Goal: Task Accomplishment & Management: Use online tool/utility

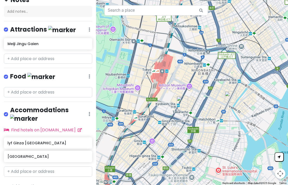
scroll to position [57, 0]
click at [72, 91] on input "text" at bounding box center [48, 92] width 88 height 10
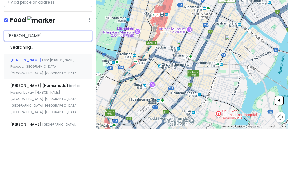
type input "[PERSON_NAME]"
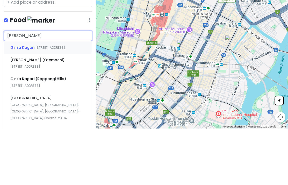
click at [36, 102] on span "[STREET_ADDRESS]" at bounding box center [51, 104] width 30 height 4
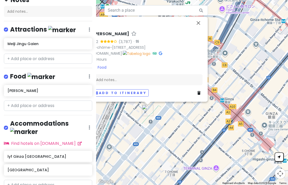
click at [200, 25] on button "Close" at bounding box center [198, 23] width 12 height 12
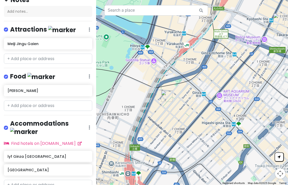
click at [280, 173] on button "Map camera controls" at bounding box center [280, 174] width 10 height 10
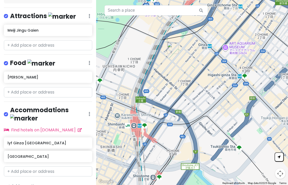
scroll to position [71, 0]
click at [45, 183] on div "+ Add a section" at bounding box center [48, 186] width 88 height 7
click at [12, 183] on link "+ Add a section" at bounding box center [23, 186] width 31 height 6
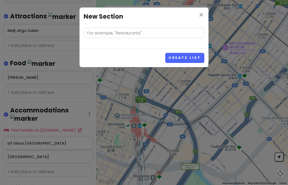
click at [142, 32] on input "text" at bounding box center [144, 33] width 121 height 10
type input "Shopping"
click at [194, 58] on button "Create List" at bounding box center [184, 58] width 39 height 10
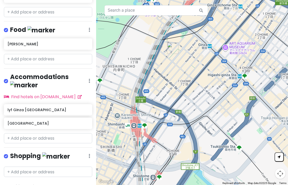
scroll to position [104, 0]
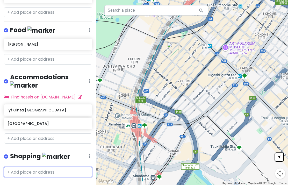
click at [17, 167] on input "text" at bounding box center [48, 172] width 88 height 10
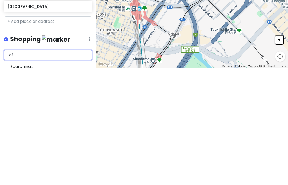
type input "Loft"
click at [30, 182] on span "[STREET_ADDRESS]" at bounding box center [45, 184] width 30 height 4
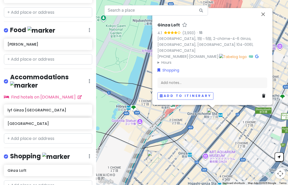
click at [263, 20] on button "Close" at bounding box center [263, 14] width 12 height 12
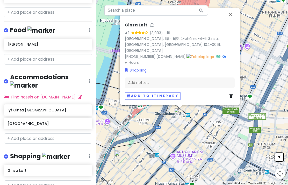
click at [223, 57] on icon at bounding box center [224, 57] width 3 height 4
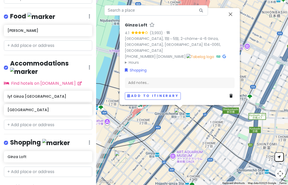
scroll to position [117, 0]
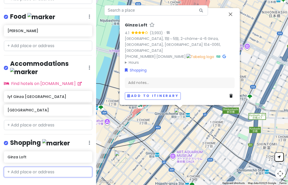
click at [65, 167] on input "text" at bounding box center [48, 172] width 88 height 10
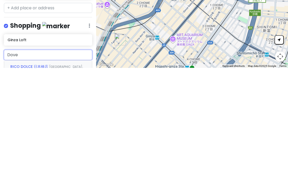
type input "[GEOGRAPHIC_DATA]"
click at [66, 182] on span "[STREET_ADDRESS]" at bounding box center [68, 184] width 30 height 5
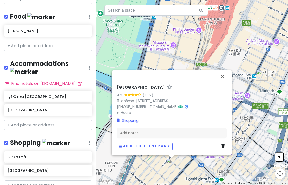
click at [222, 78] on button "Close" at bounding box center [223, 76] width 12 height 12
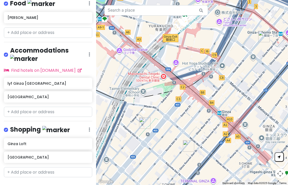
scroll to position [130, 0]
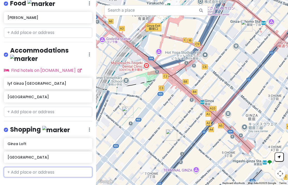
click at [71, 167] on input "text" at bounding box center [48, 172] width 88 height 10
click at [74, 167] on input "Uniqlo" at bounding box center [48, 172] width 88 height 10
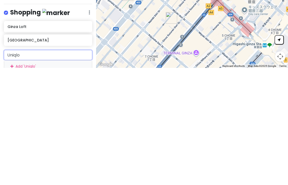
click at [74, 167] on input "Uniqlo" at bounding box center [48, 172] width 88 height 10
type input "Uniqlo"
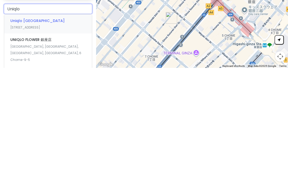
scroll to position [177, 0]
click at [40, 142] on span "[STREET_ADDRESS]" at bounding box center [25, 144] width 30 height 4
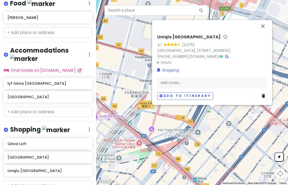
click at [269, 23] on button "Close" at bounding box center [263, 26] width 12 height 12
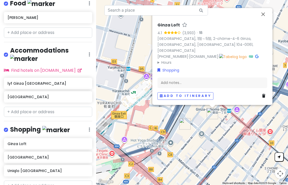
click at [265, 20] on button "Close" at bounding box center [263, 14] width 12 height 12
click at [262, 100] on div "Ginza Loft 4.1 (3,993) · [GEOGRAPHIC_DATA], 1階～5階, 2-chōme-4-6 Ginza, [GEOGRAPH…" at bounding box center [213, 60] width 114 height 81
click at [264, 96] on icon at bounding box center [263, 96] width 3 height 4
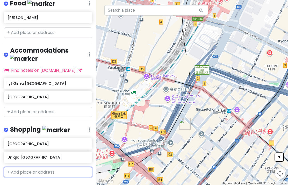
click at [67, 167] on input "text" at bounding box center [48, 172] width 88 height 10
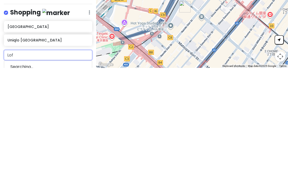
type input "Loft"
click at [30, 182] on span "[STREET_ADDRESS]" at bounding box center [45, 184] width 30 height 4
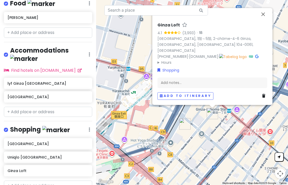
click at [265, 20] on button "Close" at bounding box center [263, 14] width 12 height 12
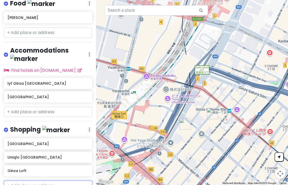
click at [76, 181] on input "text" at bounding box center [48, 186] width 88 height 10
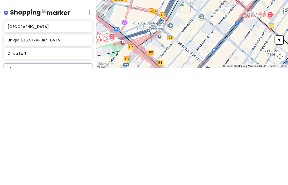
type input "Muji"
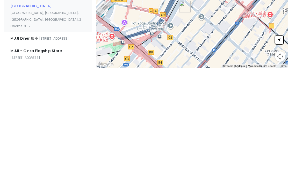
scroll to position [205, 0]
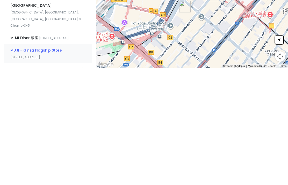
click at [58, 161] on div "MUJI - Ginza Flagship Store [STREET_ADDRESS]" at bounding box center [48, 170] width 88 height 19
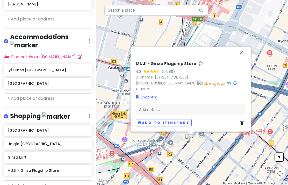
click at [242, 54] on button "Close" at bounding box center [241, 53] width 12 height 12
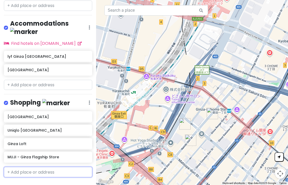
scroll to position [157, 0]
click at [63, 167] on input "text" at bounding box center [48, 172] width 88 height 10
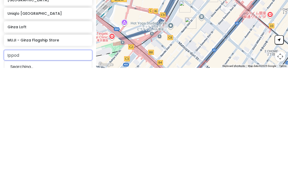
type input "Ippodo"
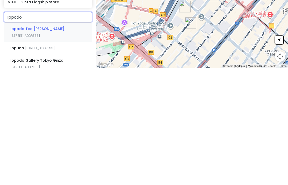
scroll to position [196, 0]
click at [40, 150] on span "[STREET_ADDRESS]" at bounding box center [25, 152] width 30 height 4
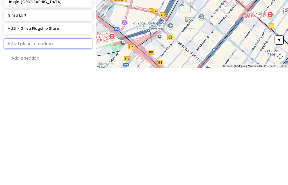
scroll to position [157, 0]
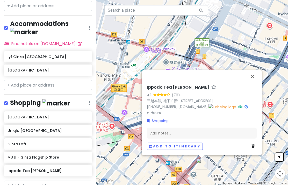
click at [256, 72] on button "Close" at bounding box center [253, 76] width 12 height 12
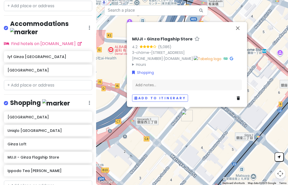
click at [240, 27] on button "Close" at bounding box center [238, 28] width 12 height 12
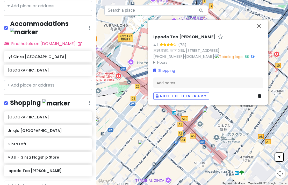
click at [265, 20] on button "Close" at bounding box center [259, 26] width 12 height 12
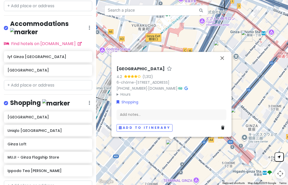
click at [229, 58] on button "Close" at bounding box center [222, 58] width 12 height 12
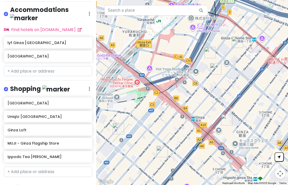
scroll to position [171, 0]
